Goal: Task Accomplishment & Management: Use online tool/utility

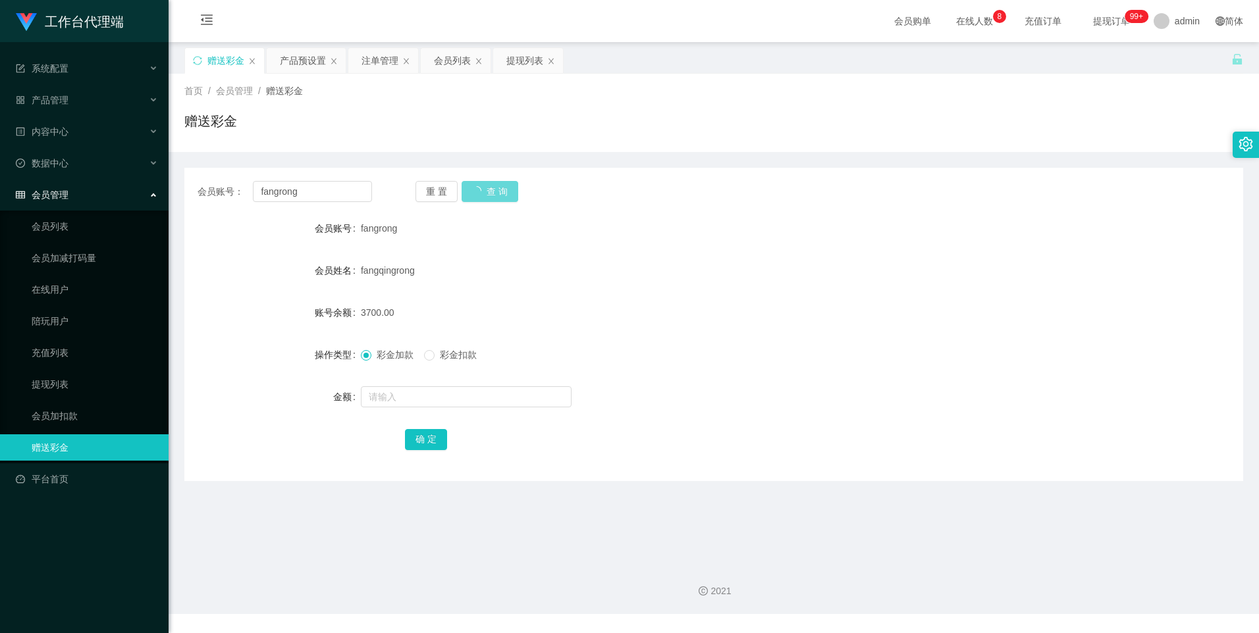
click at [481, 201] on div "重 置 查 询" at bounding box center [502, 191] width 174 height 21
click at [494, 186] on button "查 询" at bounding box center [482, 191] width 42 height 21
drag, startPoint x: 483, startPoint y: 192, endPoint x: 727, endPoint y: 211, distance: 244.9
click at [483, 192] on button "查 询" at bounding box center [482, 191] width 42 height 21
click at [477, 192] on button "查 询" at bounding box center [482, 191] width 42 height 21
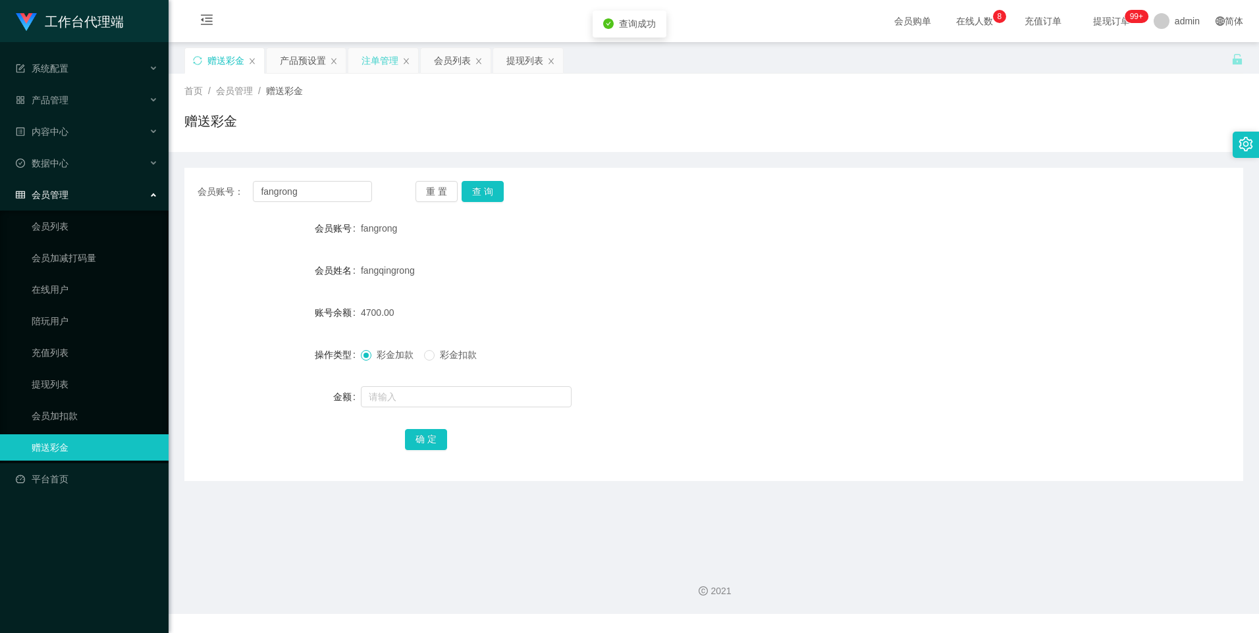
click at [369, 57] on div "注单管理" at bounding box center [379, 60] width 37 height 25
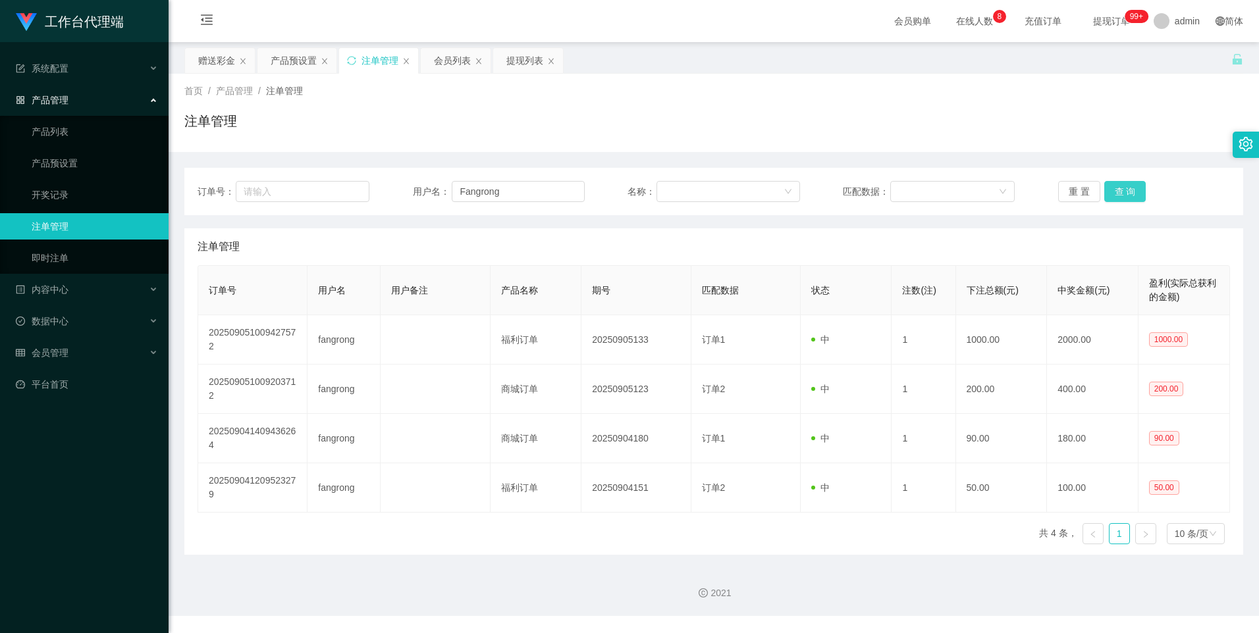
click at [1120, 200] on button "查 询" at bounding box center [1125, 191] width 42 height 21
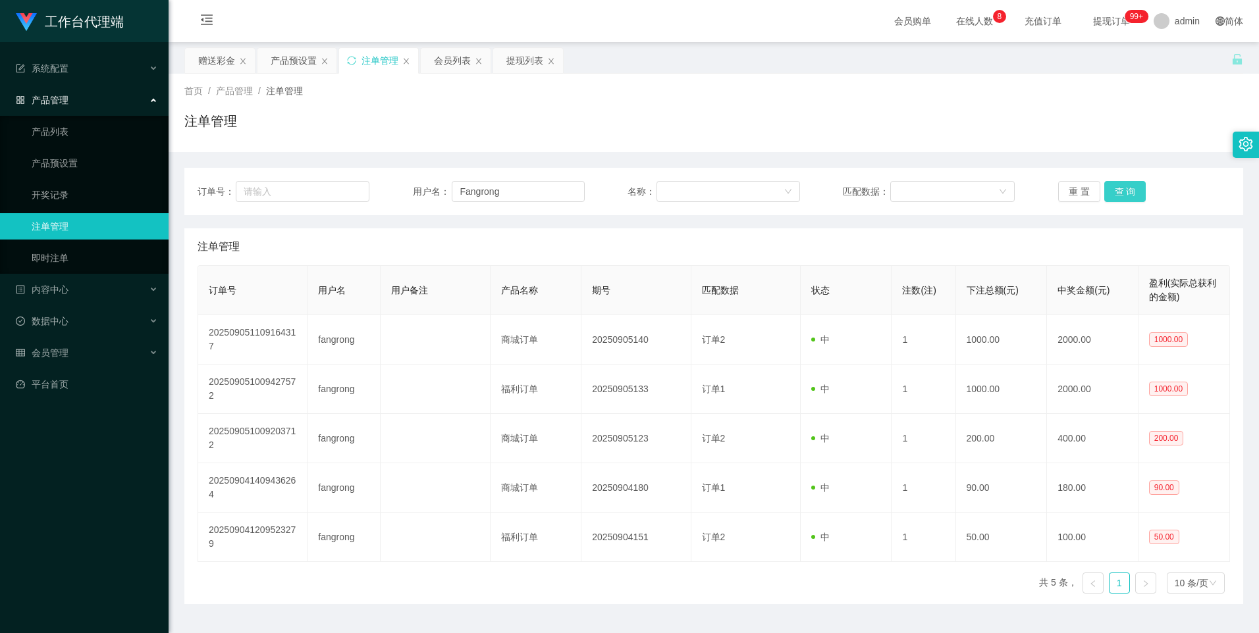
click at [1120, 200] on button "查 询" at bounding box center [1125, 191] width 42 height 21
click at [1126, 190] on button "查 询" at bounding box center [1125, 191] width 42 height 21
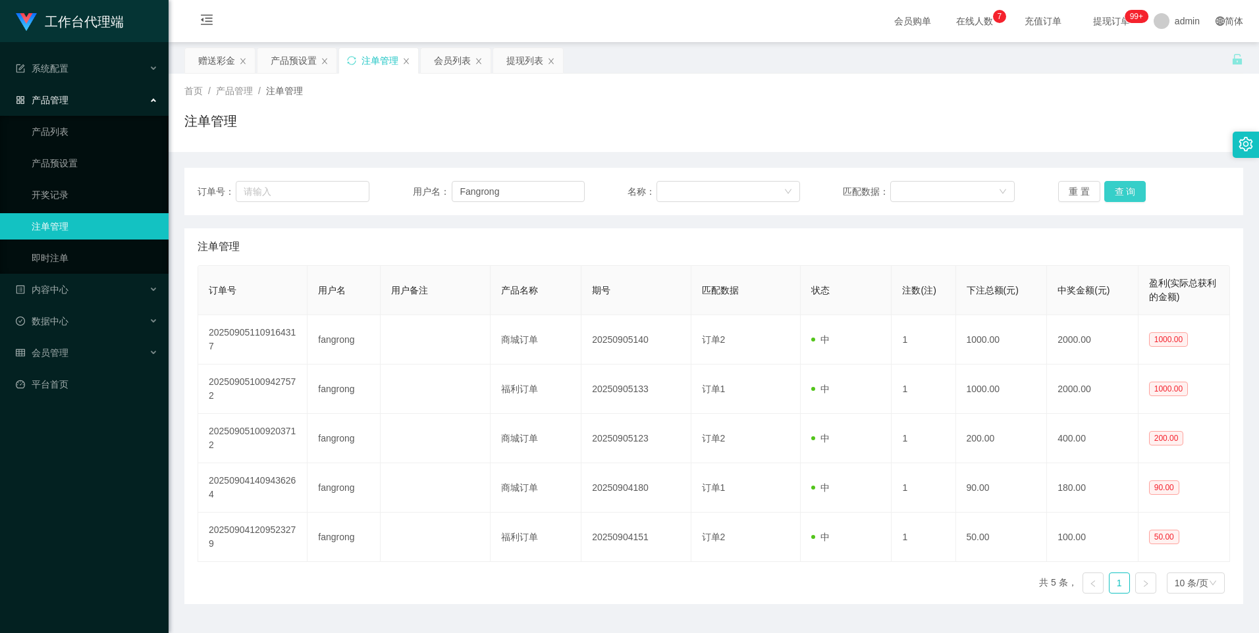
click at [1125, 190] on button "查 询" at bounding box center [1125, 191] width 42 height 21
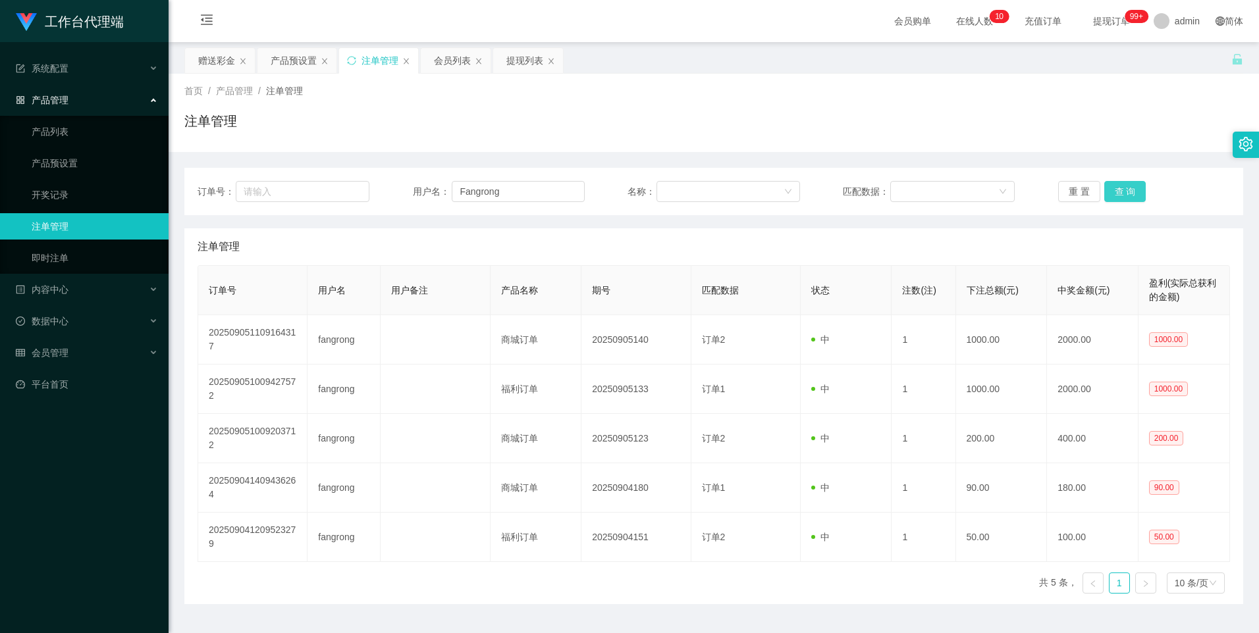
click at [1125, 190] on button "查 询" at bounding box center [1125, 191] width 42 height 21
click at [1125, 190] on button "查 询" at bounding box center [1132, 191] width 57 height 21
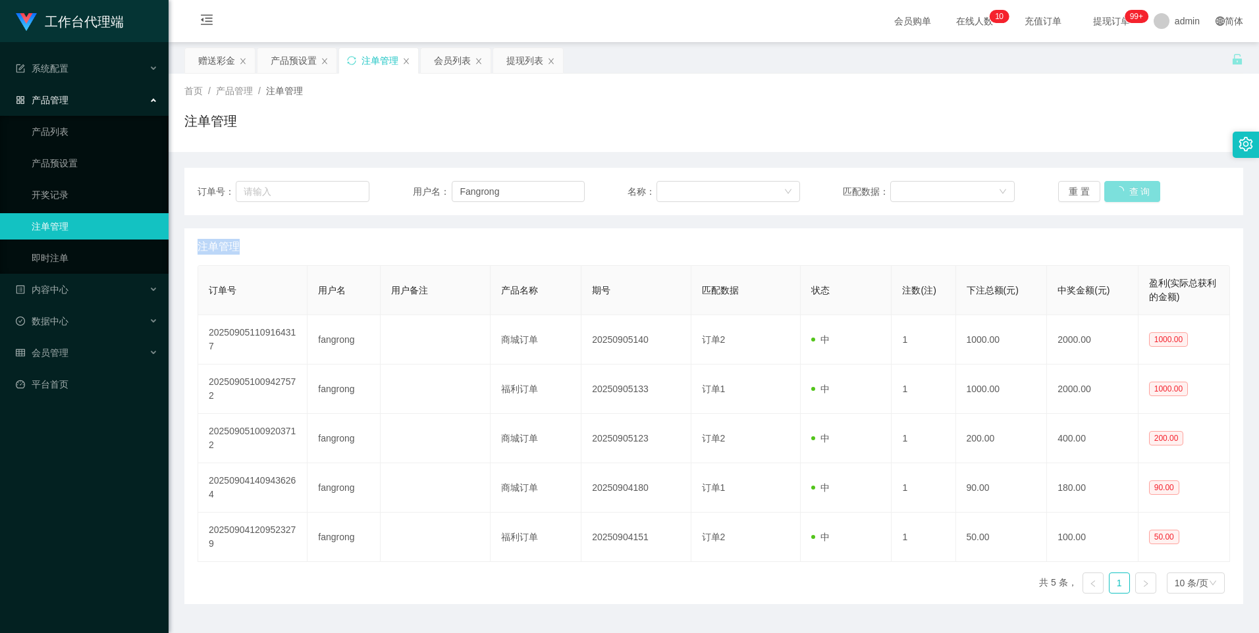
click at [1125, 190] on div "重 置 查 询" at bounding box center [1144, 191] width 172 height 21
click at [1125, 190] on button "查 询" at bounding box center [1125, 191] width 42 height 21
click at [1125, 190] on div "重 置 查 询" at bounding box center [1144, 191] width 172 height 21
click at [1125, 190] on button "查 询" at bounding box center [1125, 191] width 42 height 21
click at [1125, 190] on div "重 置 查 询" at bounding box center [1144, 191] width 172 height 21
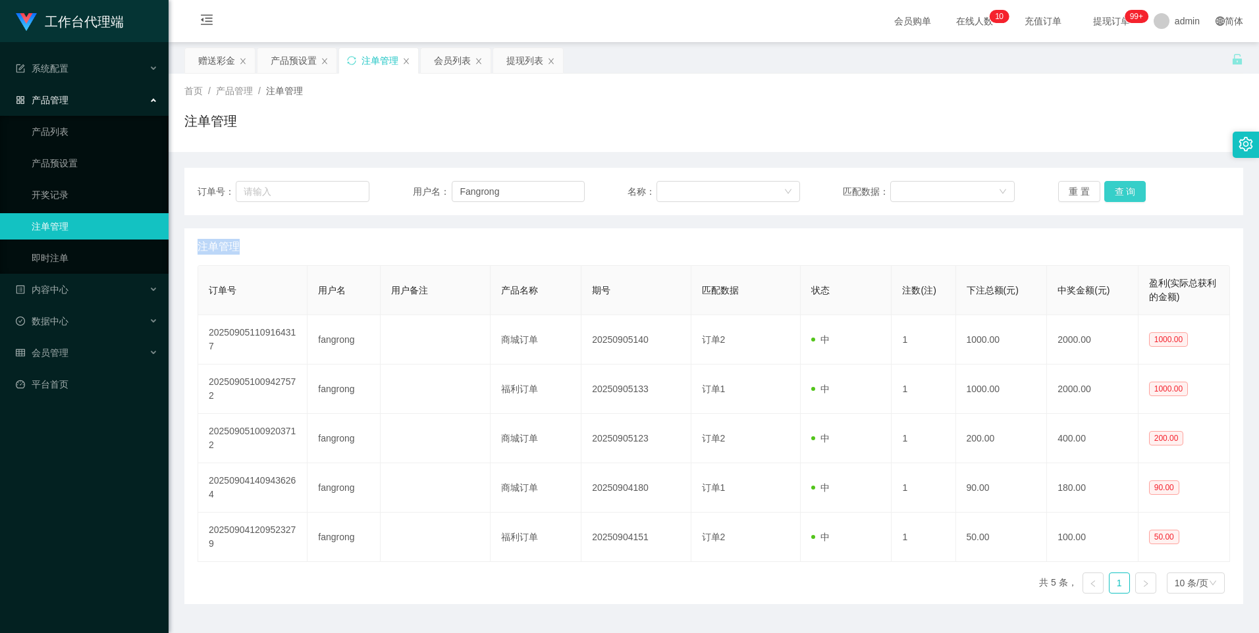
click at [1125, 190] on button "查 询" at bounding box center [1125, 191] width 42 height 21
click at [1125, 190] on div "重 置 查 询" at bounding box center [1144, 191] width 172 height 21
click at [1125, 190] on button "查 询" at bounding box center [1125, 191] width 42 height 21
click at [1125, 190] on div "重 置 查 询" at bounding box center [1144, 191] width 172 height 21
click at [1125, 190] on button "查 询" at bounding box center [1125, 191] width 42 height 21
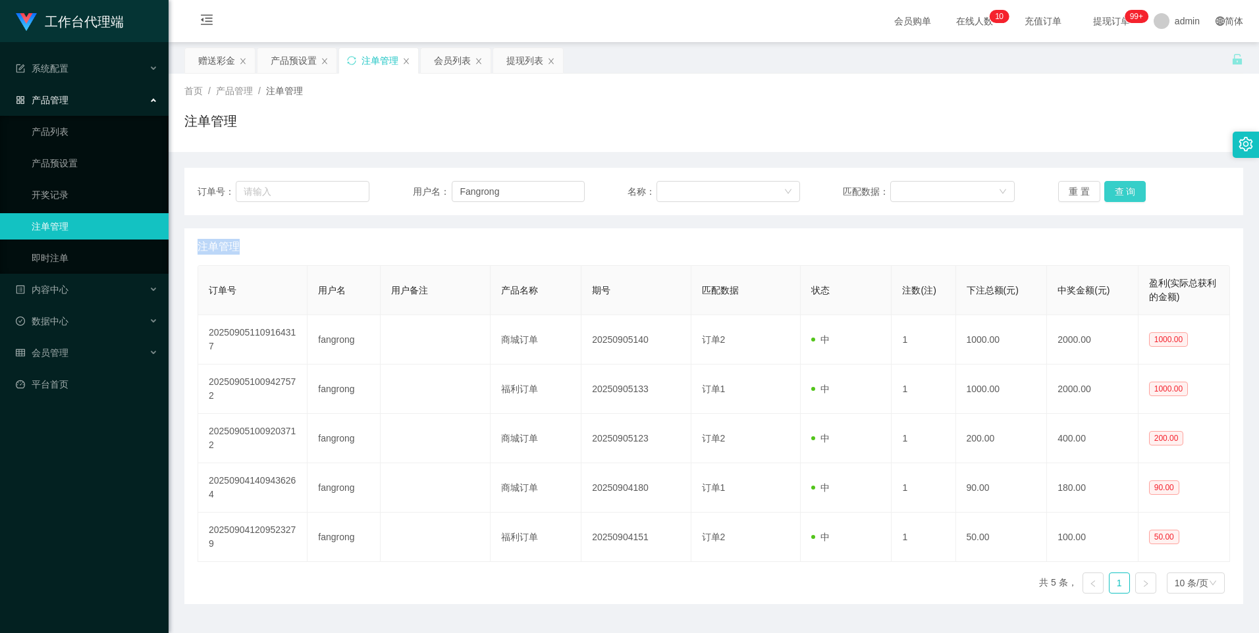
click at [1125, 190] on button "查 询" at bounding box center [1125, 191] width 42 height 21
click at [1125, 190] on div "重 置 查 询" at bounding box center [1144, 191] width 172 height 21
click at [1125, 190] on button "查 询" at bounding box center [1125, 191] width 42 height 21
drag, startPoint x: 809, startPoint y: 232, endPoint x: 832, endPoint y: 228, distance: 23.4
click at [809, 232] on div "注单管理" at bounding box center [713, 246] width 1032 height 37
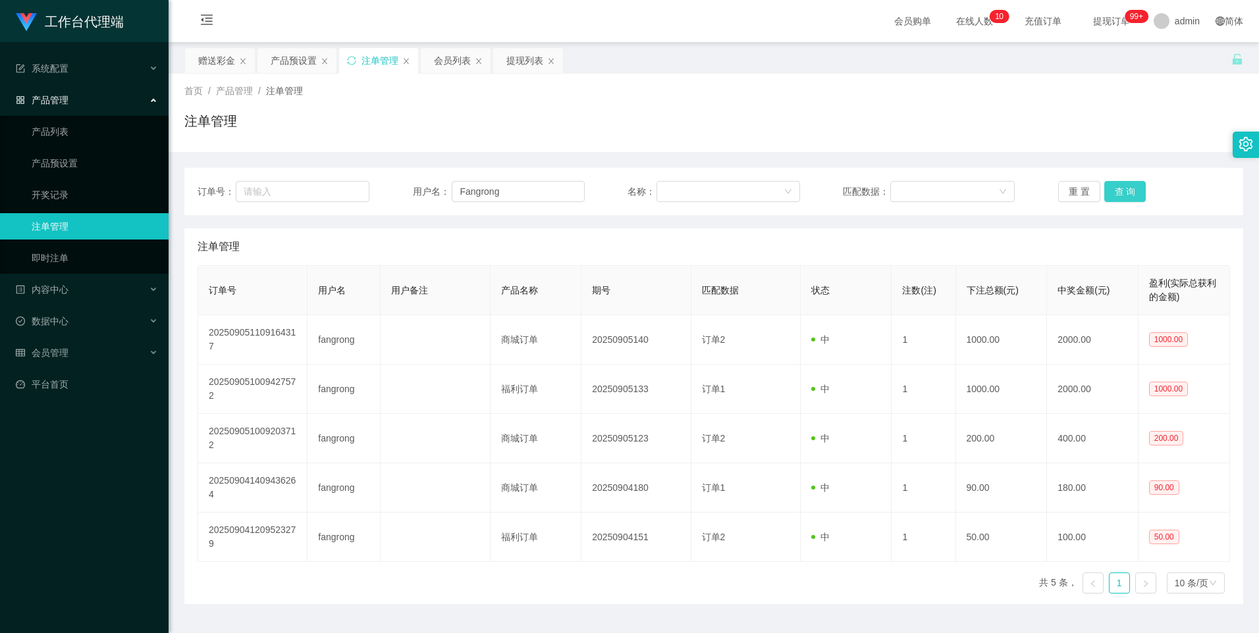
click at [1122, 196] on button "查 询" at bounding box center [1125, 191] width 42 height 21
